Goal: Communication & Community: Share content

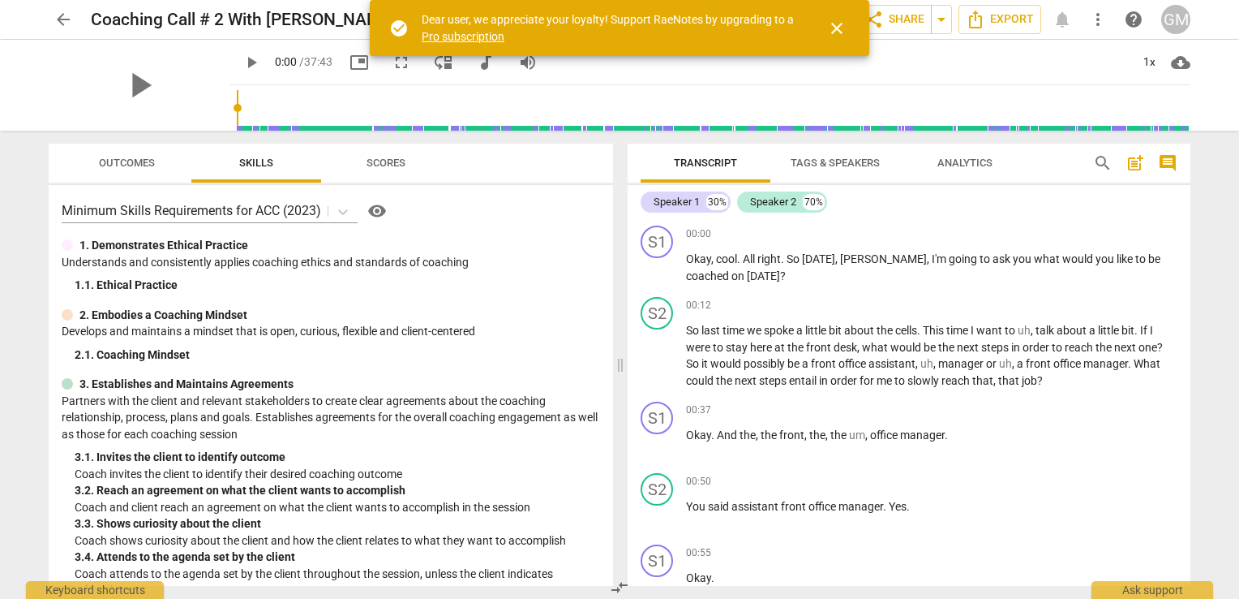
click at [831, 30] on span "close" at bounding box center [836, 28] width 19 height 19
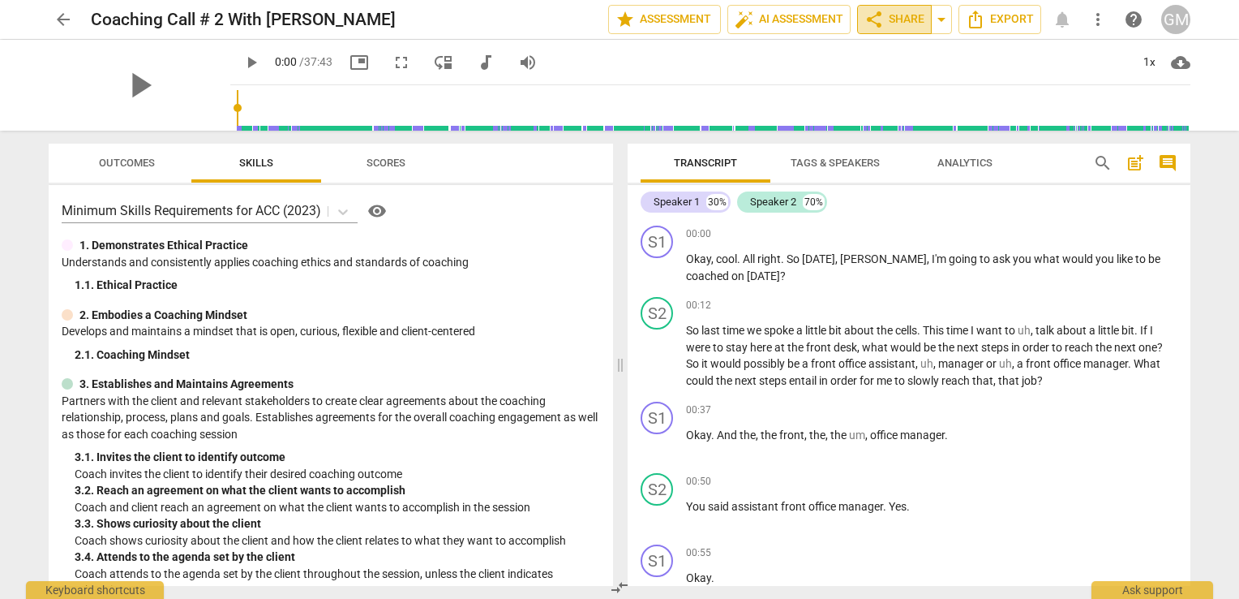
click at [884, 22] on span "share Share" at bounding box center [895, 19] width 60 height 19
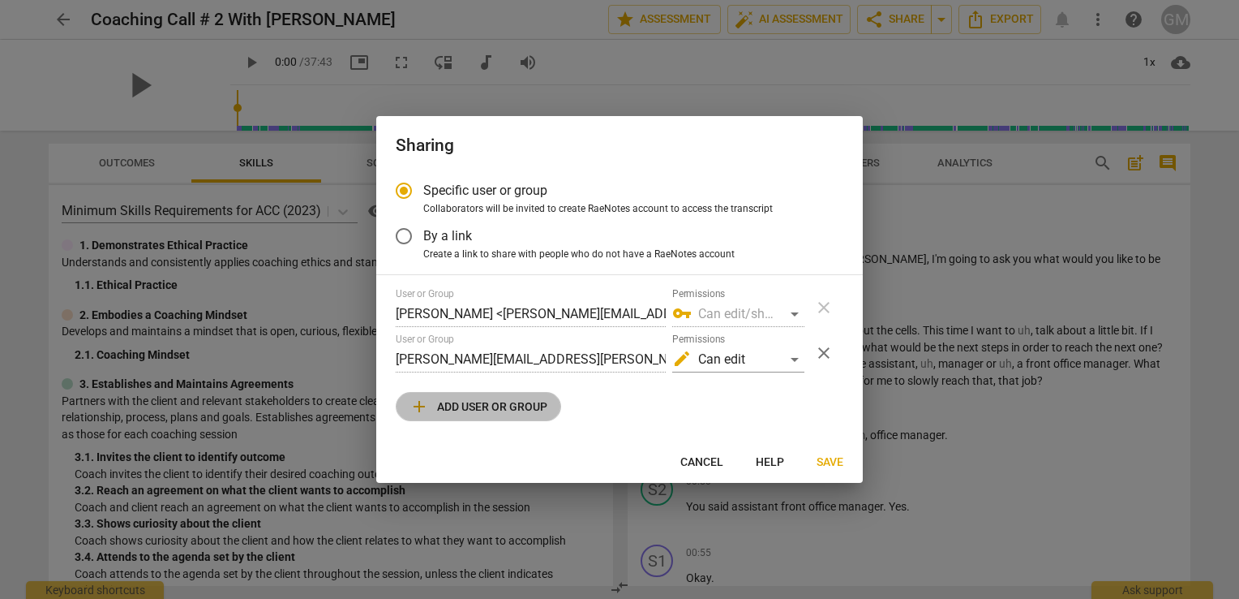
click at [491, 407] on span "add Add user or group" at bounding box center [479, 406] width 138 height 19
radio input "false"
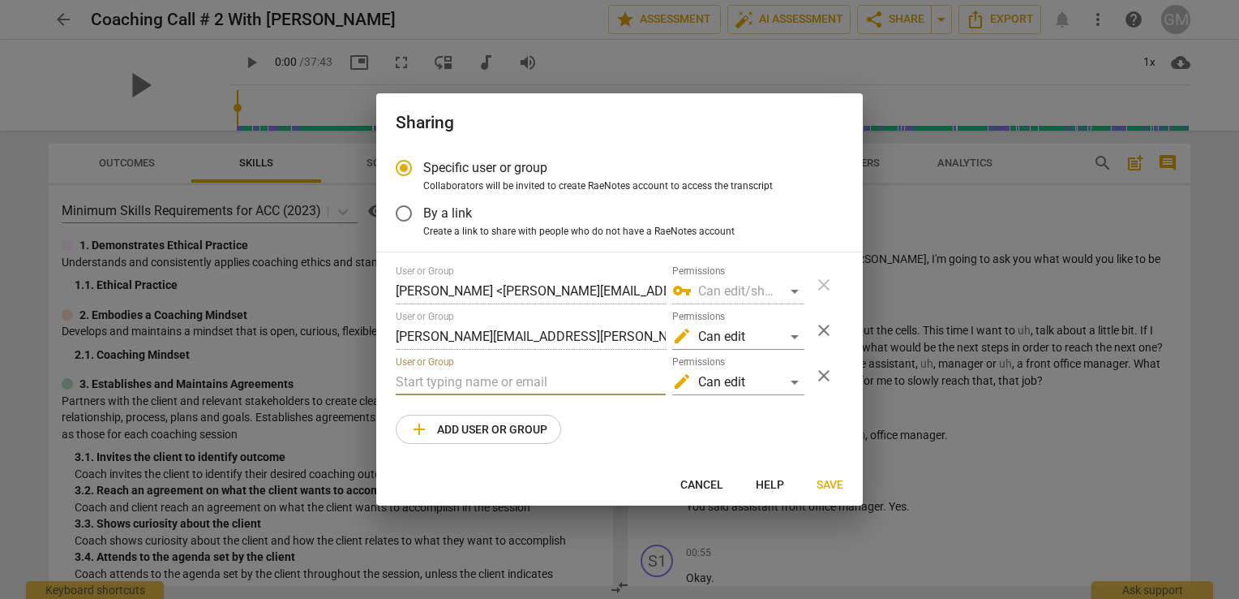
paste input "[PERSON_NAME] <[PERSON_NAME][EMAIL_ADDRESS][DOMAIN_NAME]>"
type input "[PERSON_NAME] <[PERSON_NAME][EMAIL_ADDRESS][DOMAIN_NAME]>"
click at [822, 486] on span "Save" at bounding box center [830, 485] width 27 height 16
